Goal: Information Seeking & Learning: Learn about a topic

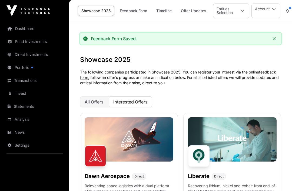
scroll to position [381, 0]
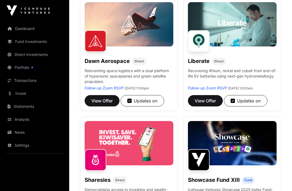
scroll to position [93, 0]
click at [107, 104] on button "View Offer" at bounding box center [102, 100] width 35 height 11
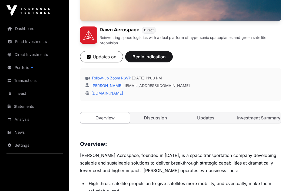
scroll to position [125, 0]
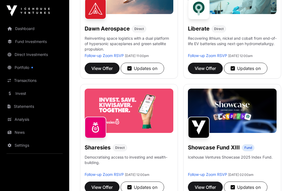
scroll to position [93, 0]
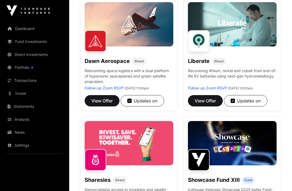
click at [212, 101] on span "View Offer" at bounding box center [205, 101] width 21 height 6
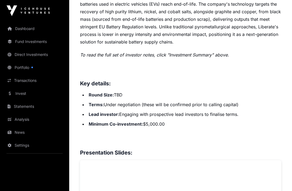
scroll to position [342, 0]
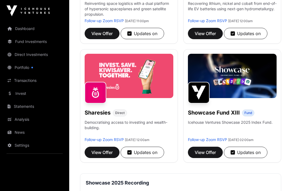
scroll to position [160, 0]
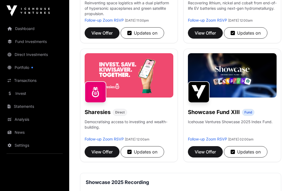
click at [111, 154] on span "View Offer" at bounding box center [101, 152] width 21 height 6
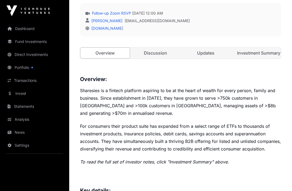
scroll to position [190, 0]
click at [164, 48] on link "Discussion" at bounding box center [156, 53] width 50 height 11
click at [166, 49] on link "Discussion" at bounding box center [156, 53] width 50 height 11
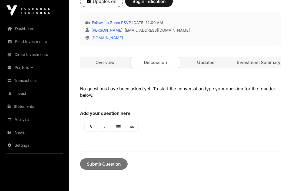
scroll to position [180, 0]
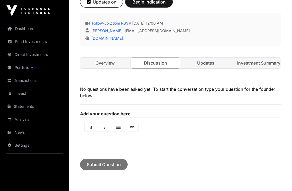
click at [213, 62] on link "Updates" at bounding box center [206, 63] width 50 height 11
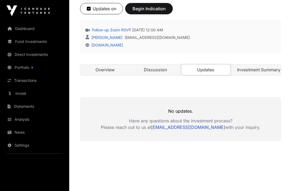
click at [273, 68] on link "Investment Summary" at bounding box center [257, 69] width 50 height 11
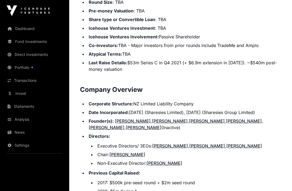
scroll to position [570, 0]
click at [126, 130] on link "[PERSON_NAME]" at bounding box center [144, 127] width 36 height 5
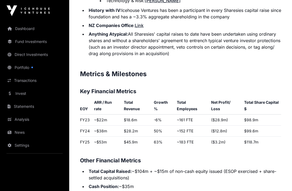
scroll to position [937, 0]
click at [144, 28] on link "Link" at bounding box center [139, 25] width 9 height 5
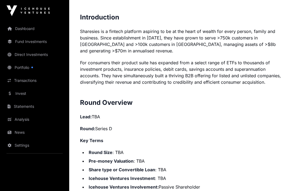
scroll to position [401, 0]
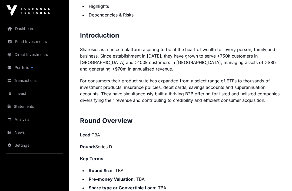
click at [16, 93] on link "Invest" at bounding box center [34, 94] width 61 height 12
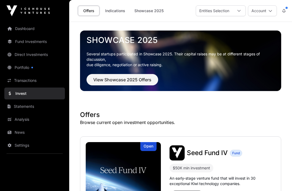
click at [154, 12] on link "Showcase 2025" at bounding box center [149, 11] width 36 height 10
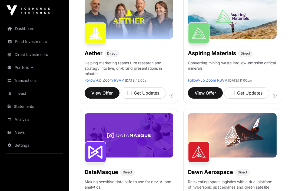
scroll to position [94, 0]
